Goal: Navigation & Orientation: Find specific page/section

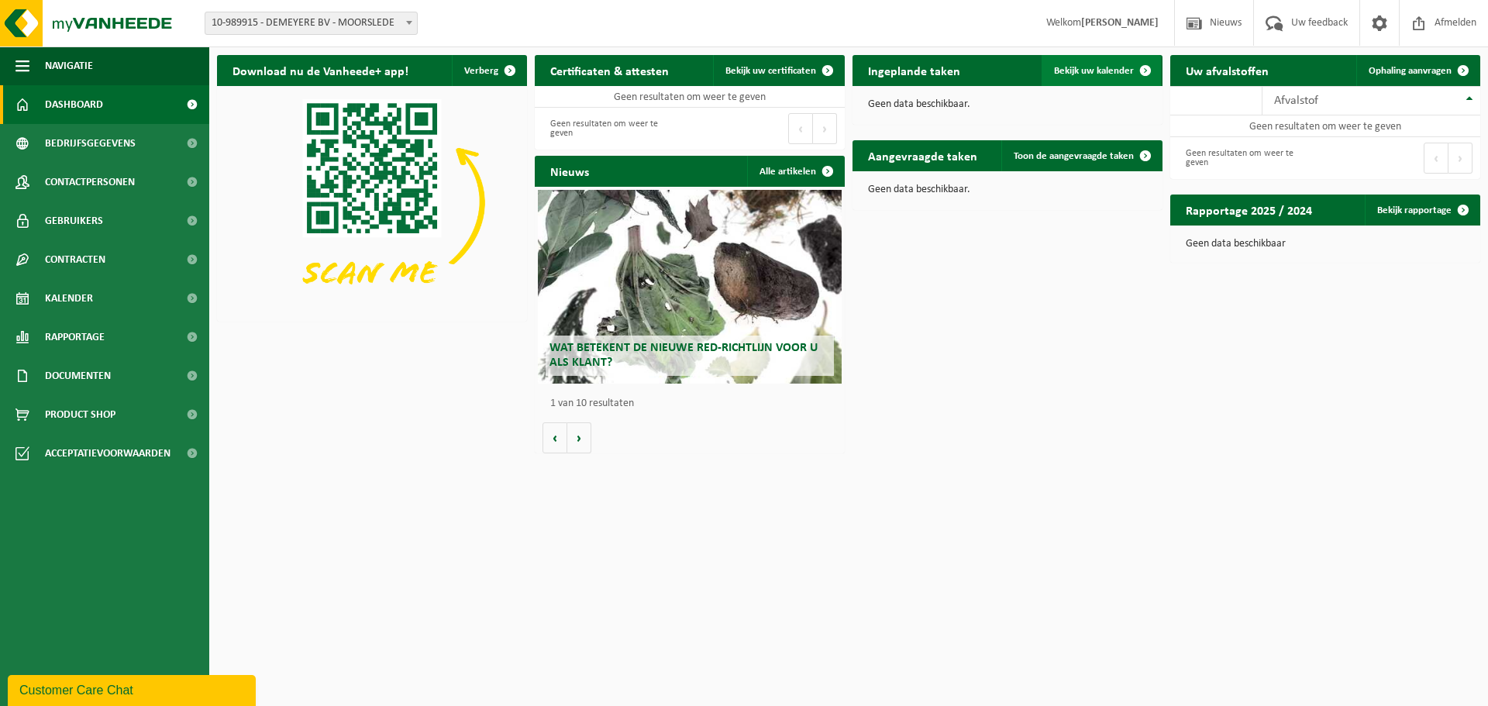
click at [1126, 67] on span "Bekijk uw kalender" at bounding box center [1094, 71] width 80 height 10
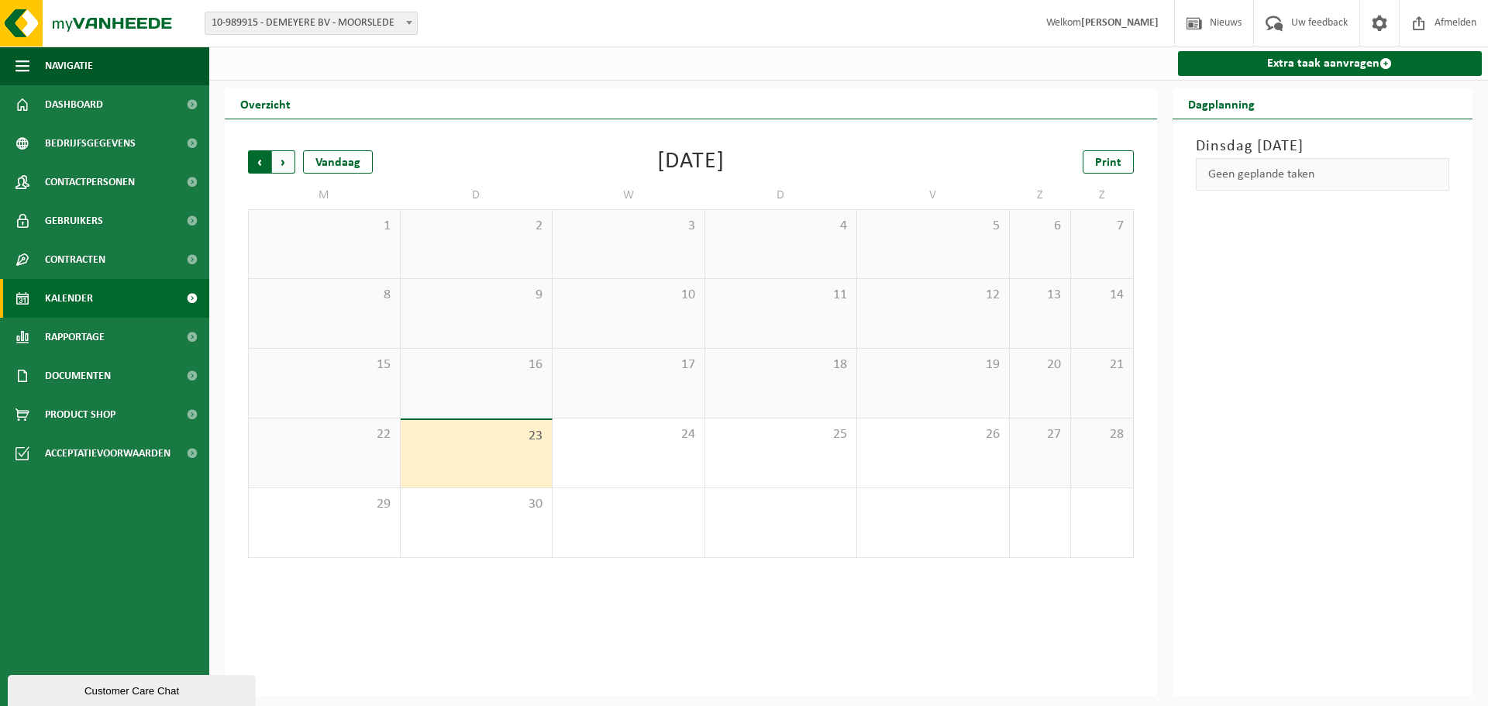
click at [287, 167] on span "Volgende" at bounding box center [283, 161] width 23 height 23
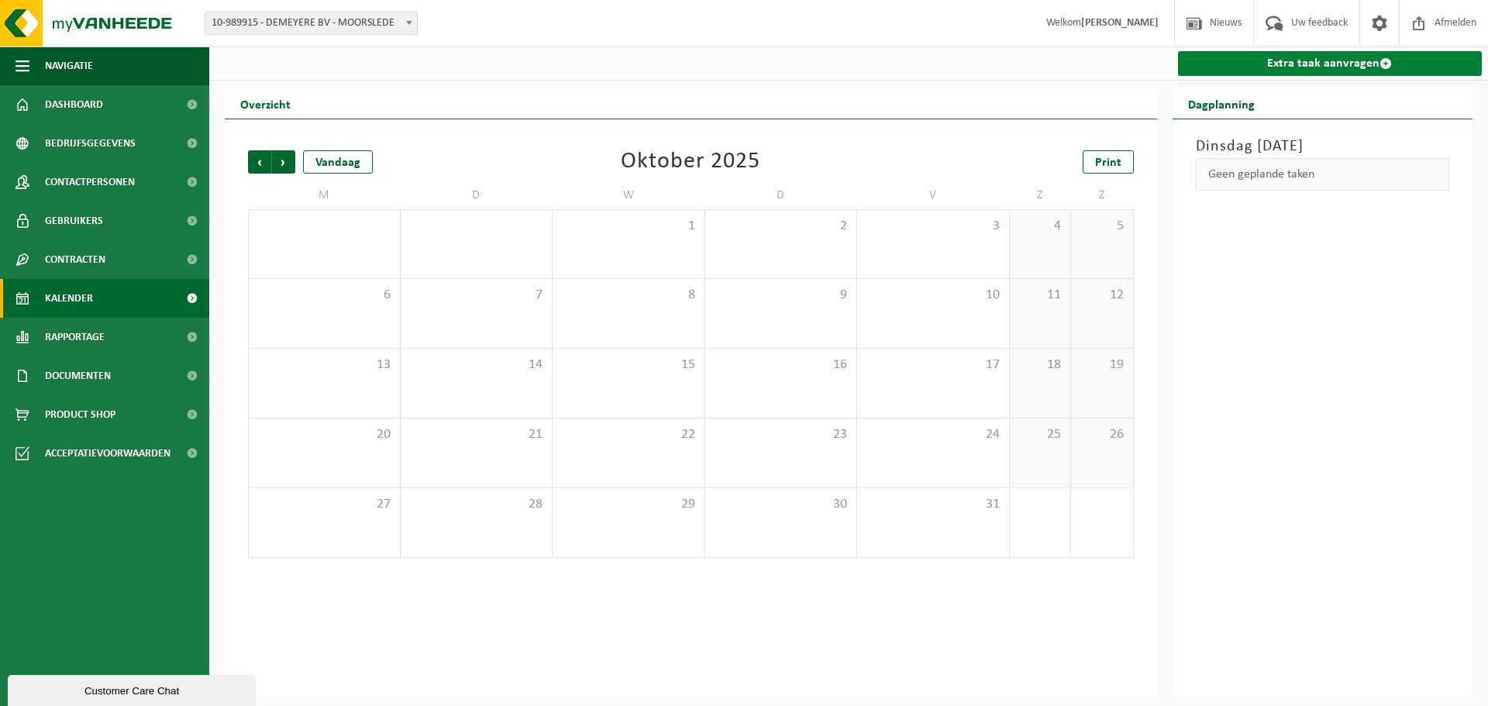
click at [1341, 64] on link "Extra taak aanvragen" at bounding box center [1330, 63] width 305 height 25
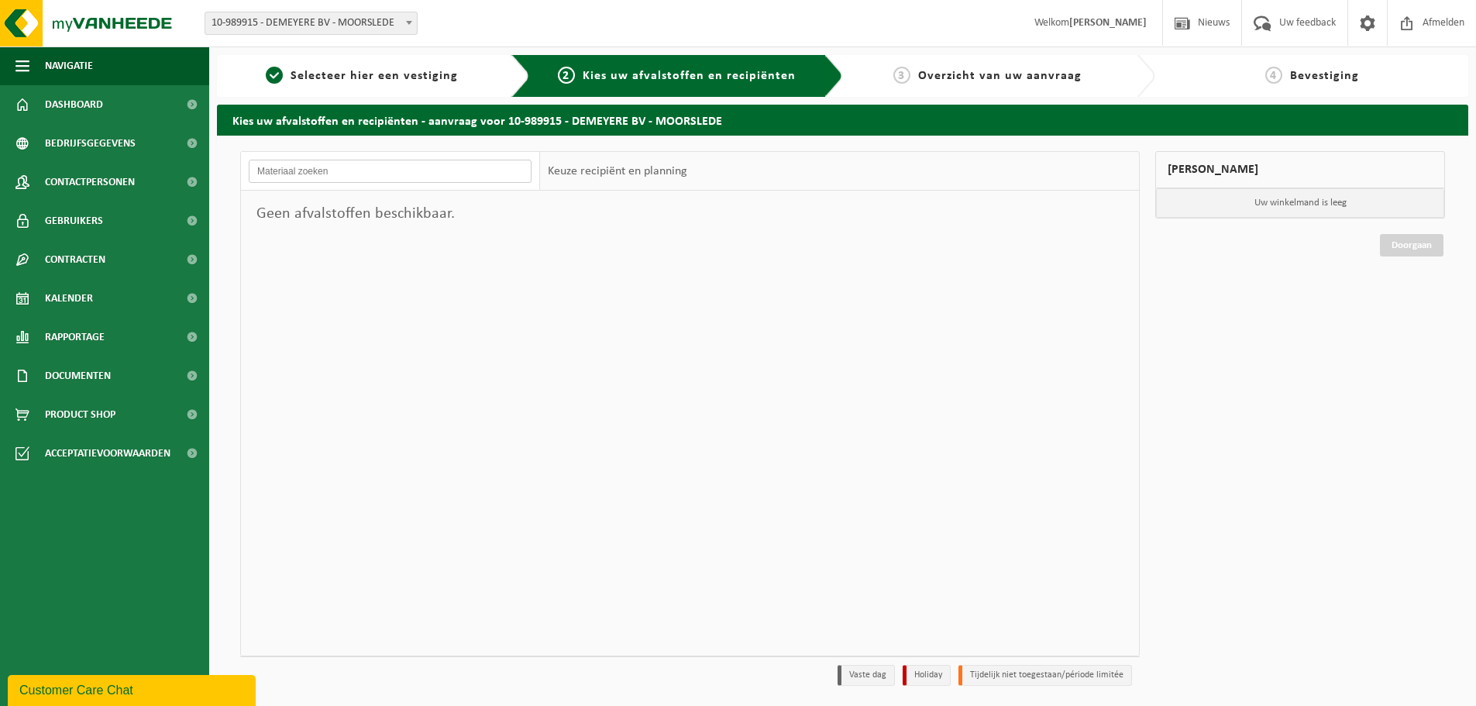
click at [495, 177] on input "text" at bounding box center [390, 171] width 283 height 23
click at [127, 147] on span "Bedrijfsgegevens" at bounding box center [90, 143] width 91 height 39
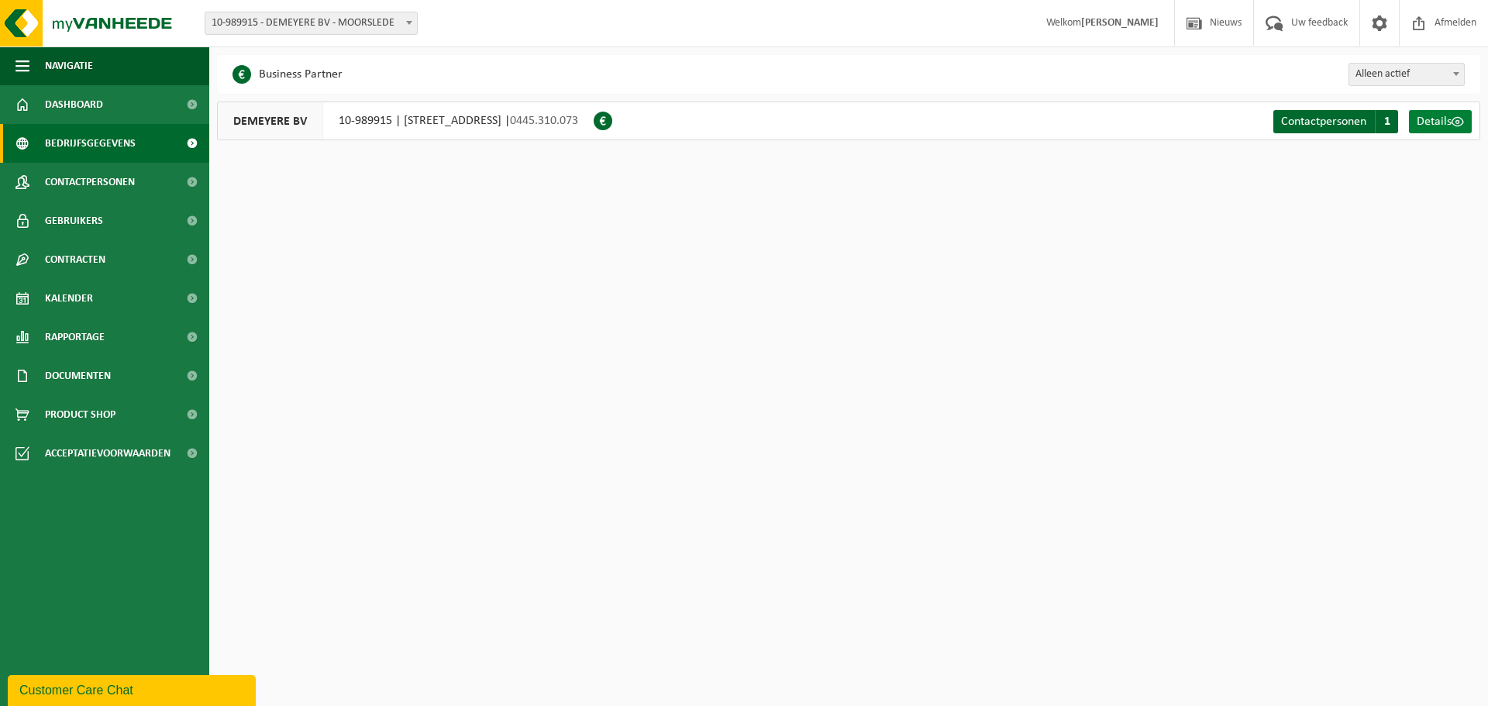
click at [1434, 129] on link "Details" at bounding box center [1440, 121] width 63 height 23
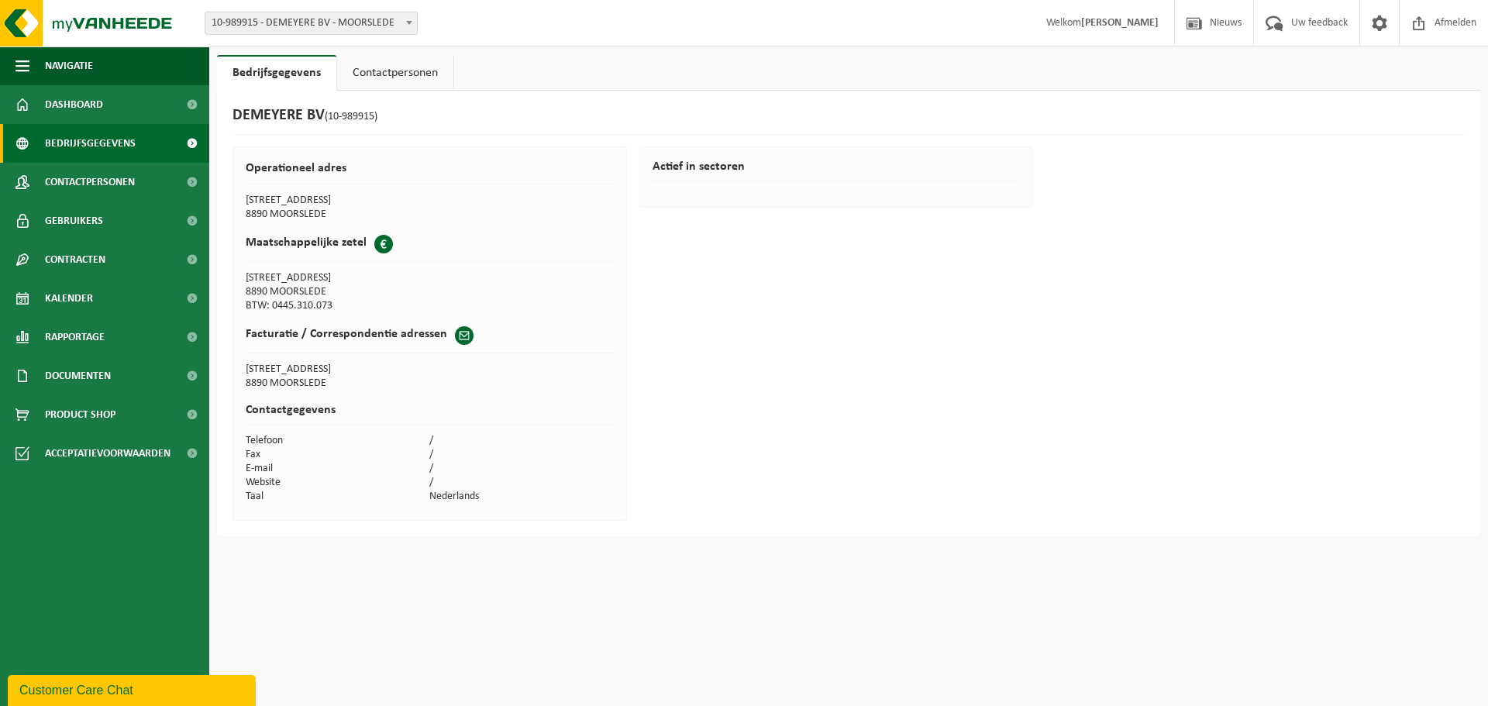
click at [105, 145] on span "Bedrijfsgegevens" at bounding box center [90, 143] width 91 height 39
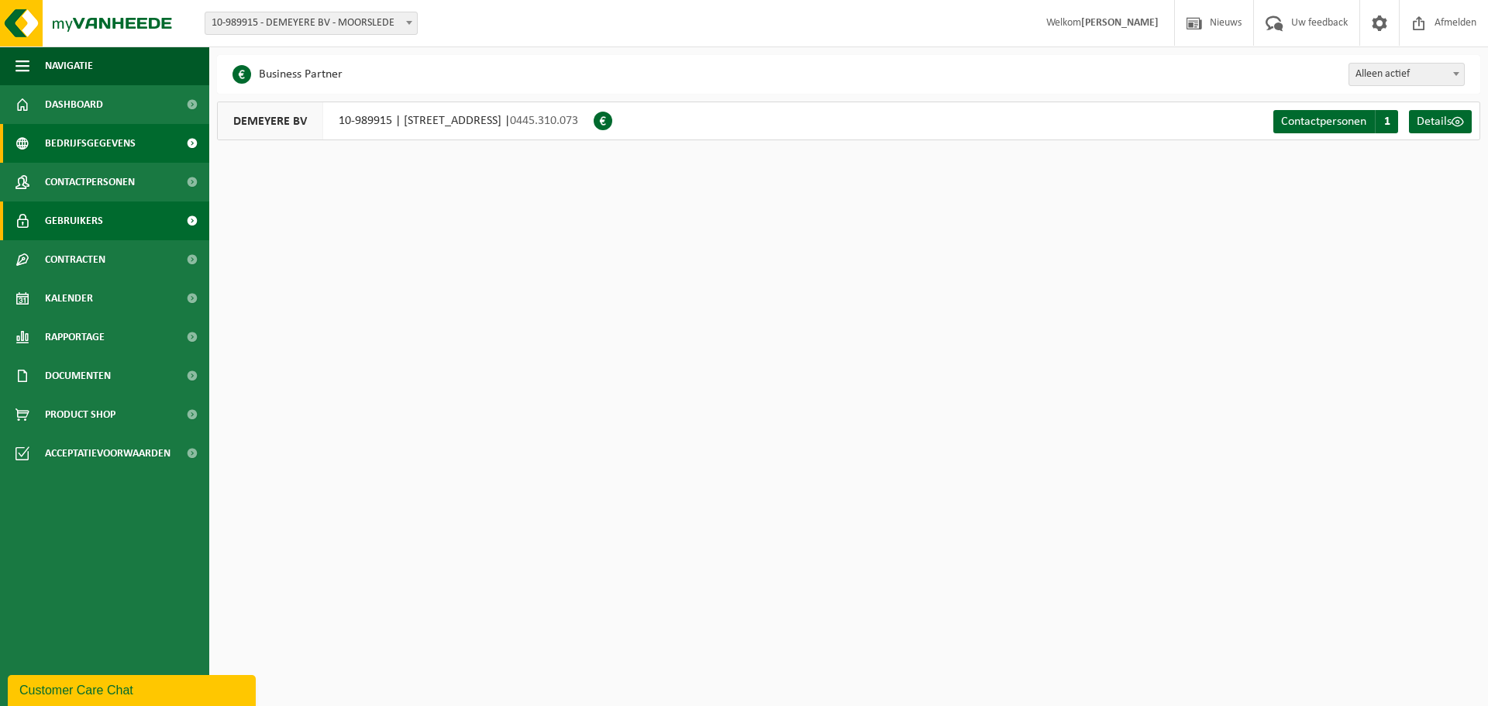
click at [95, 228] on span "Gebruikers" at bounding box center [74, 220] width 58 height 39
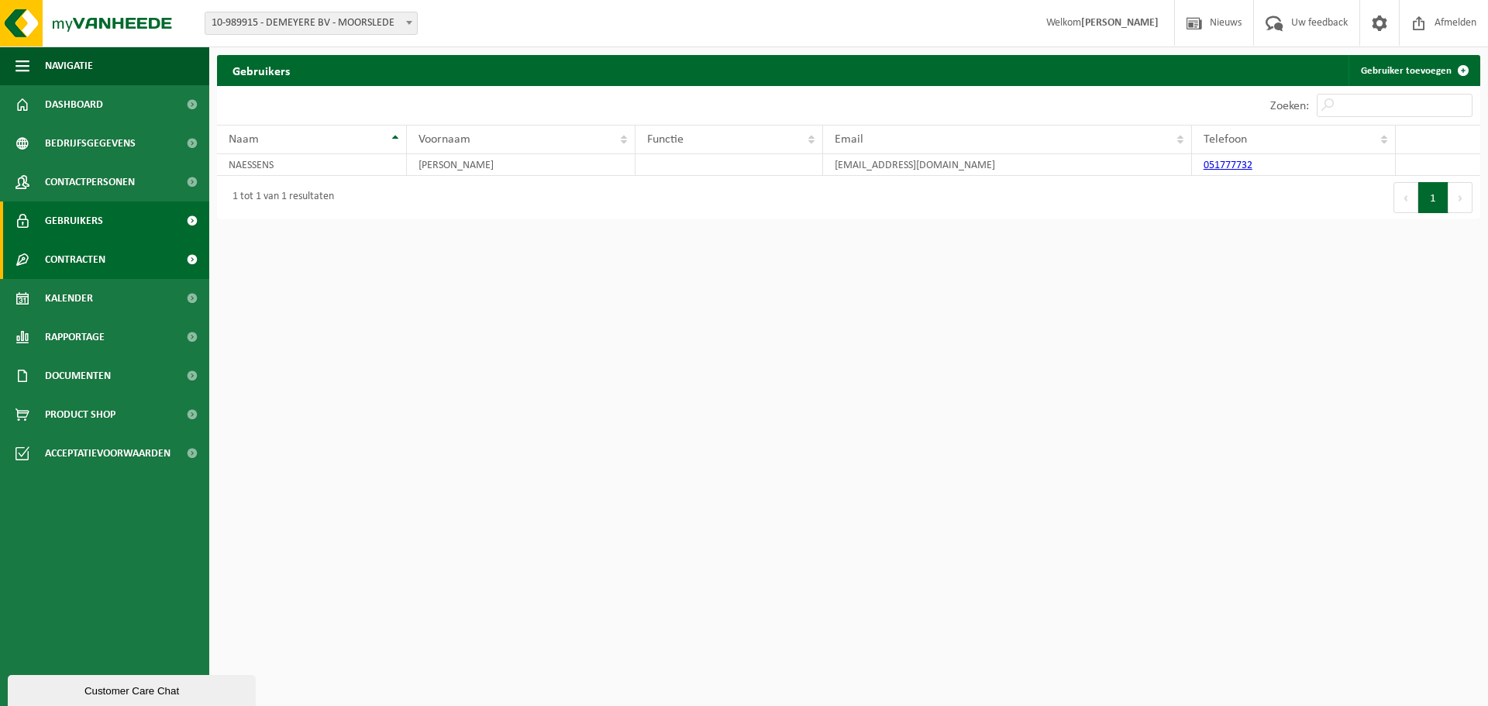
click at [108, 256] on link "Contracten" at bounding box center [104, 259] width 209 height 39
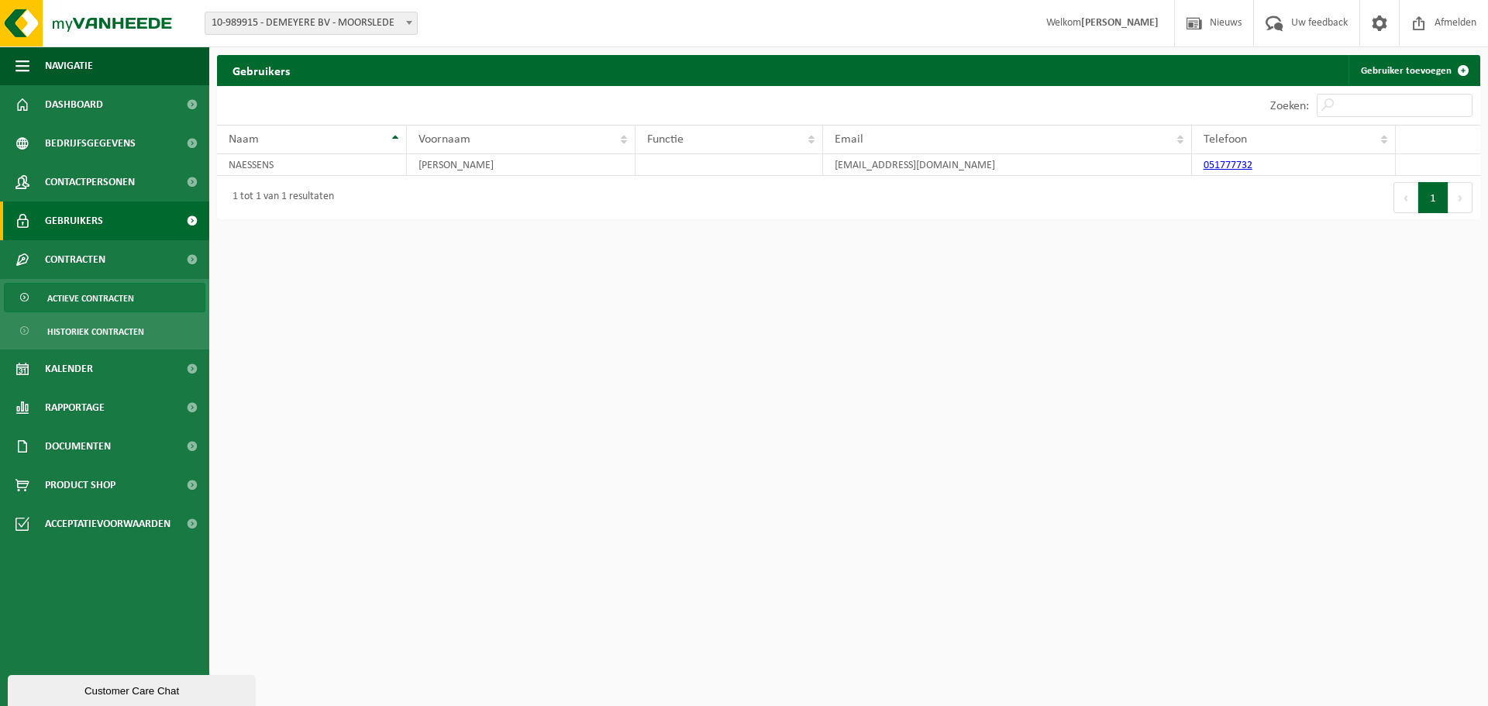
click at [110, 292] on span "Actieve contracten" at bounding box center [90, 298] width 87 height 29
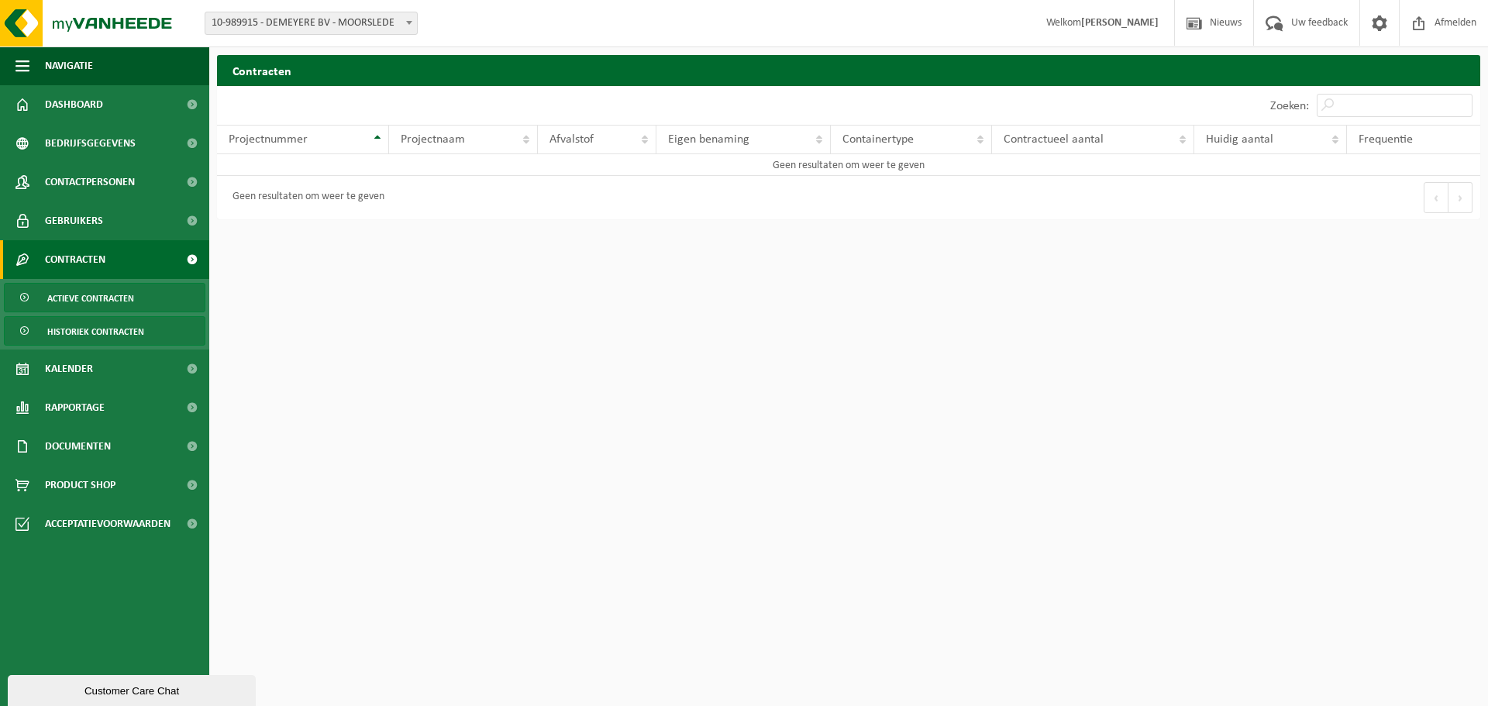
click at [124, 330] on span "Historiek contracten" at bounding box center [95, 331] width 97 height 29
click at [140, 301] on link "Actieve contracten" at bounding box center [104, 297] width 201 height 29
click at [520, 283] on html "Vestiging: 10-989915 - DEMEYERE BV - MOORSLEDE 10-989915 - DEMEYERE BV - MOORSL…" at bounding box center [744, 353] width 1488 height 706
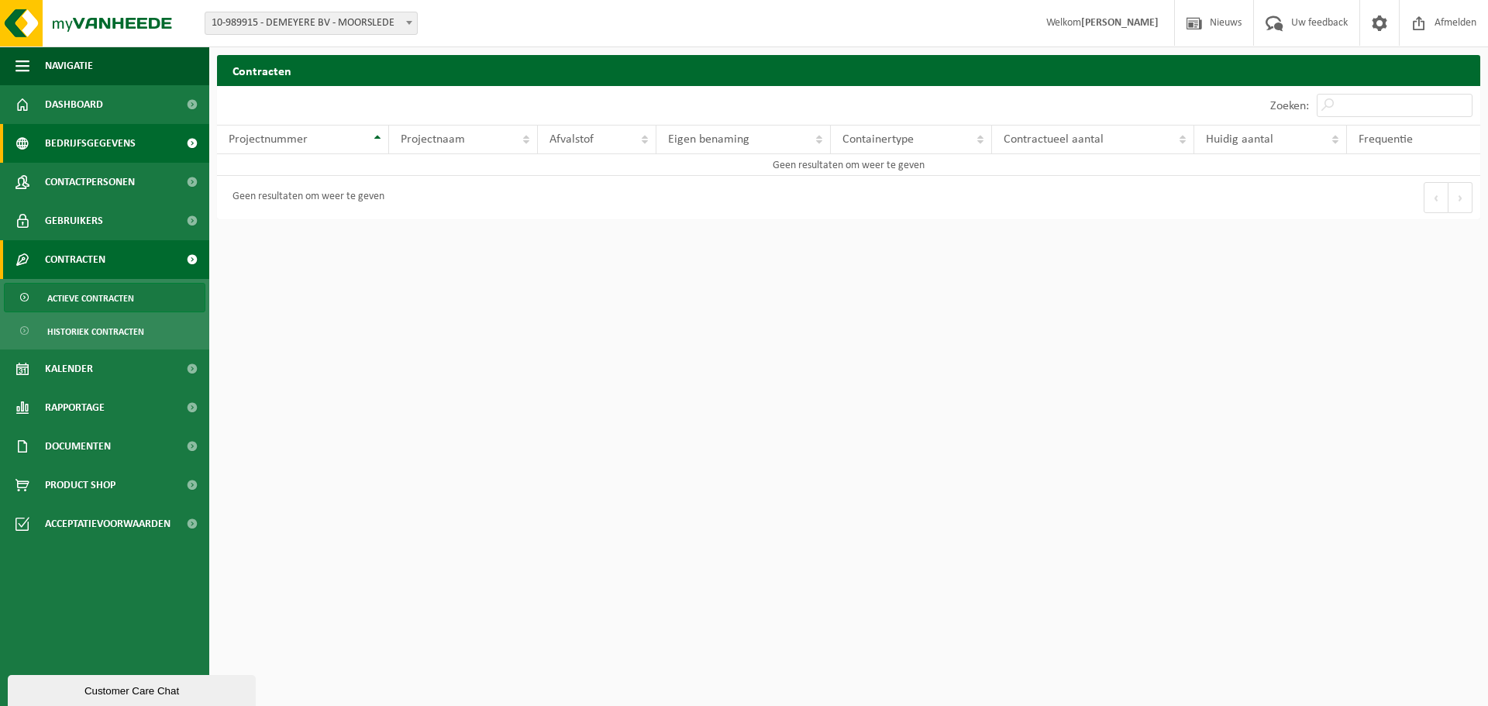
click at [114, 146] on span "Bedrijfsgegevens" at bounding box center [90, 143] width 91 height 39
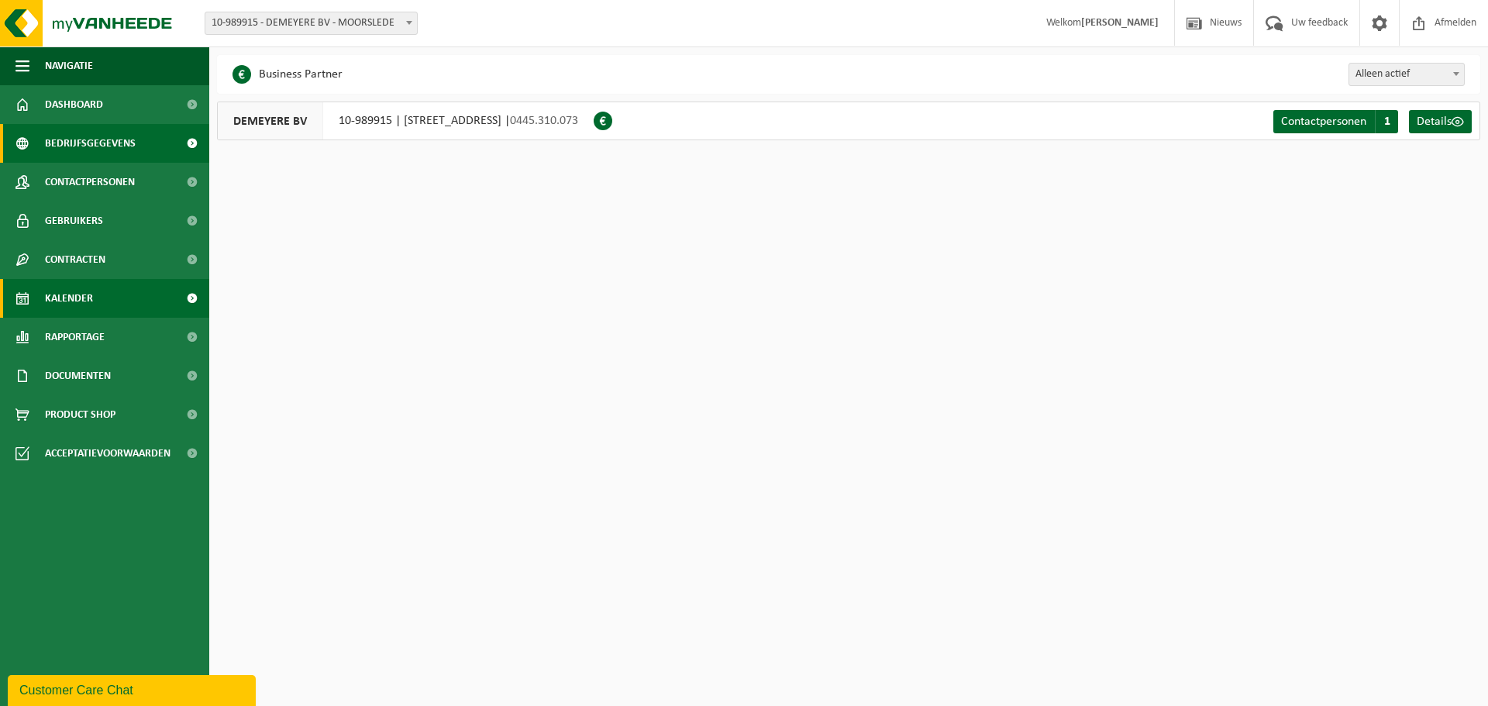
click at [98, 294] on link "Kalender" at bounding box center [104, 298] width 209 height 39
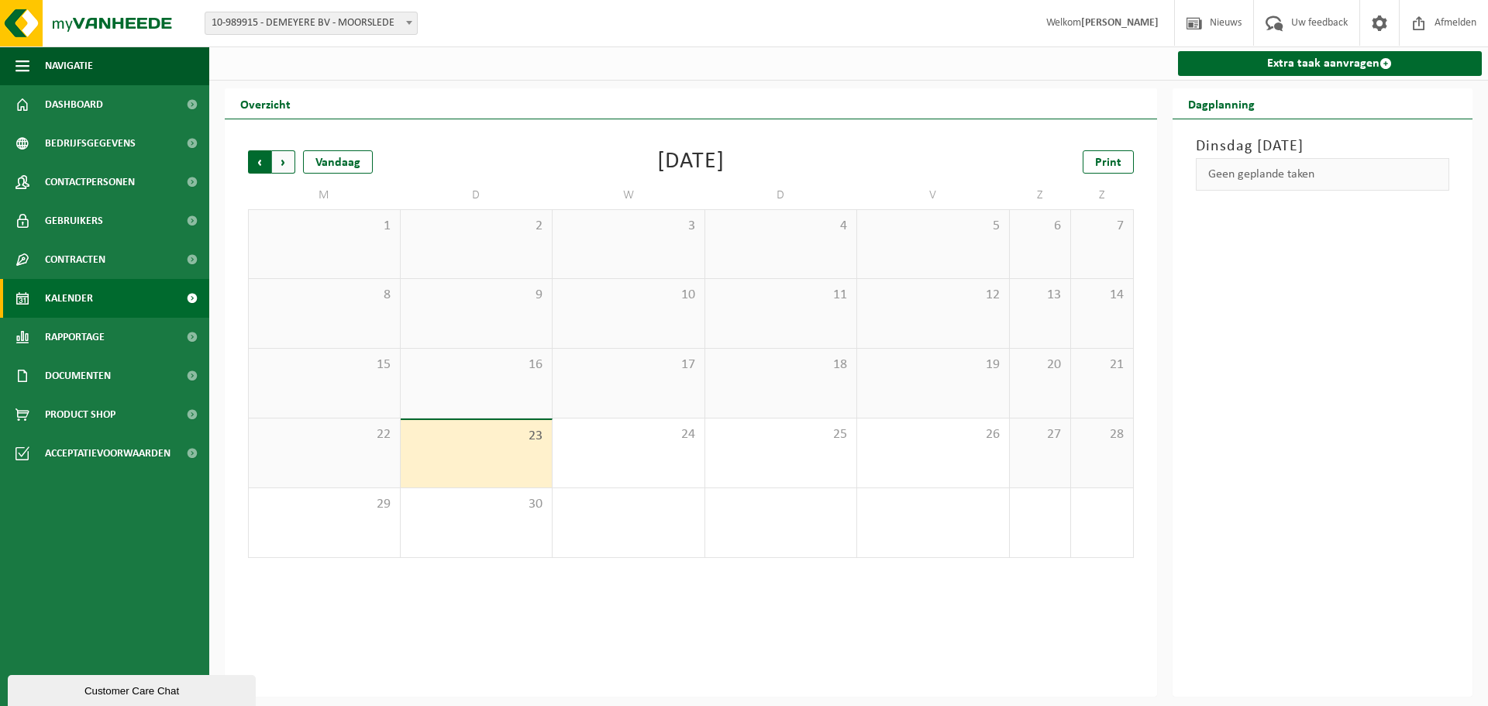
click at [291, 163] on span "Volgende" at bounding box center [283, 161] width 23 height 23
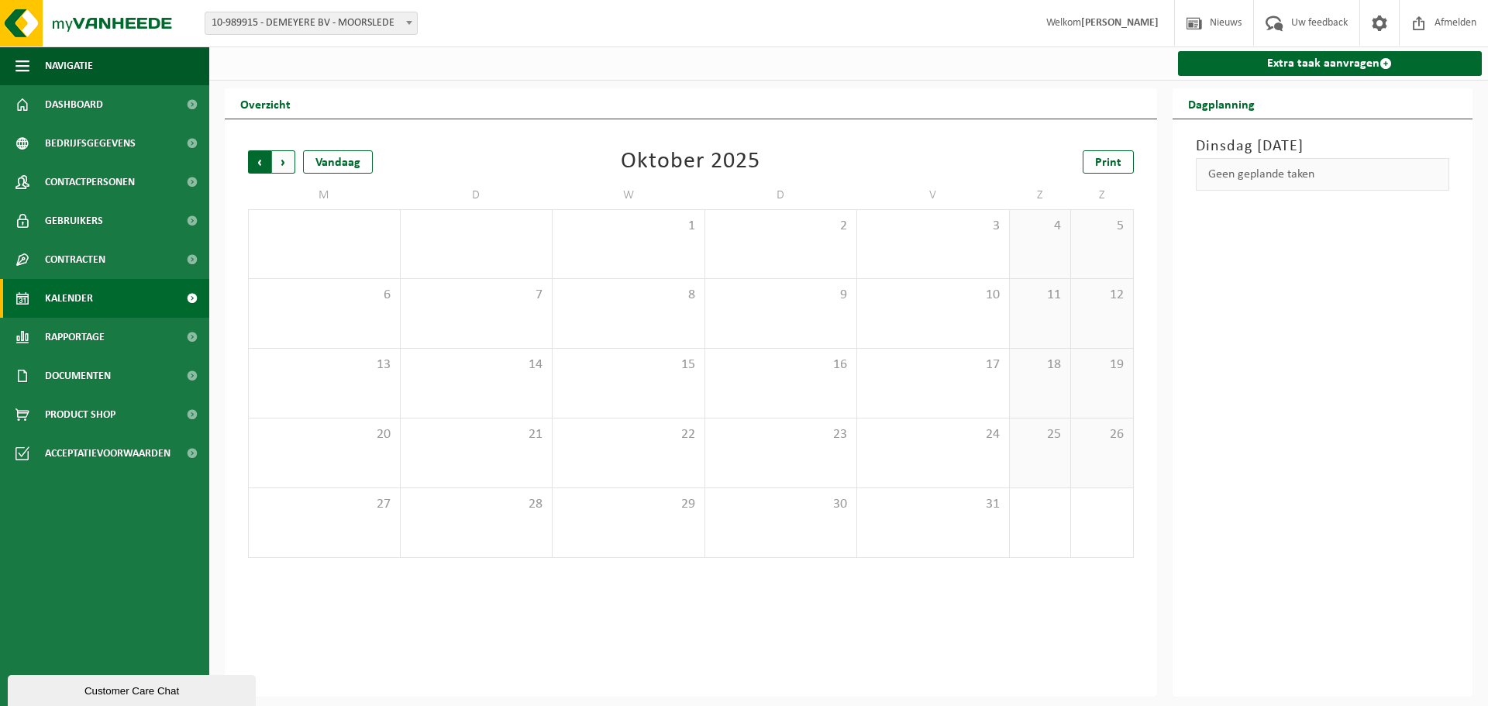
click at [291, 164] on span "Volgende" at bounding box center [283, 161] width 23 height 23
drag, startPoint x: 253, startPoint y: 164, endPoint x: 260, endPoint y: 166, distance: 7.9
click at [260, 166] on span "Vorige" at bounding box center [259, 161] width 23 height 23
click at [260, 165] on span "Vorige" at bounding box center [259, 161] width 23 height 23
